Goal: Check status: Check status

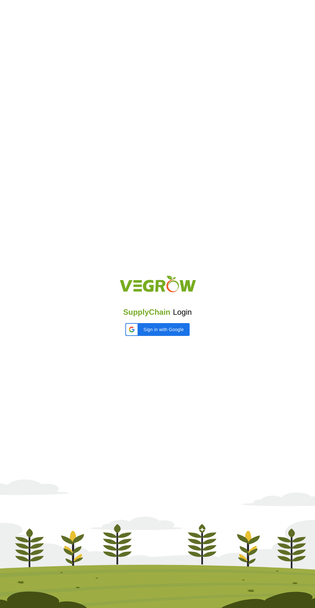
click at [165, 335] on iframe at bounding box center [157, 342] width 71 height 14
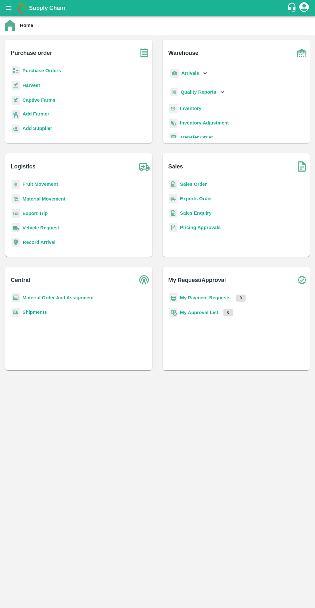
click at [188, 184] on b "Sales Order" at bounding box center [193, 184] width 27 height 5
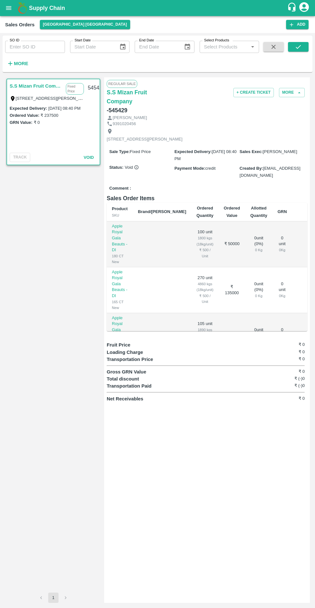
click at [31, 44] on input "SO ID" at bounding box center [35, 47] width 60 height 12
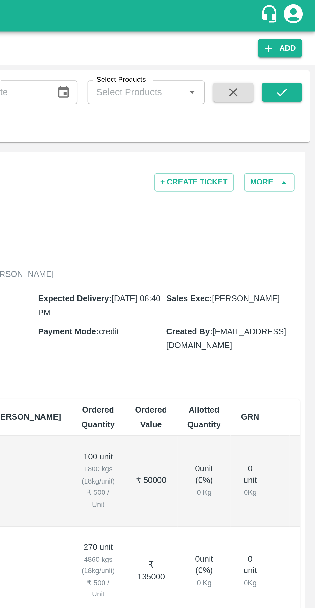
type input "604152"
click at [301, 45] on icon "submit" at bounding box center [297, 46] width 7 height 7
